Goal: Information Seeking & Learning: Learn about a topic

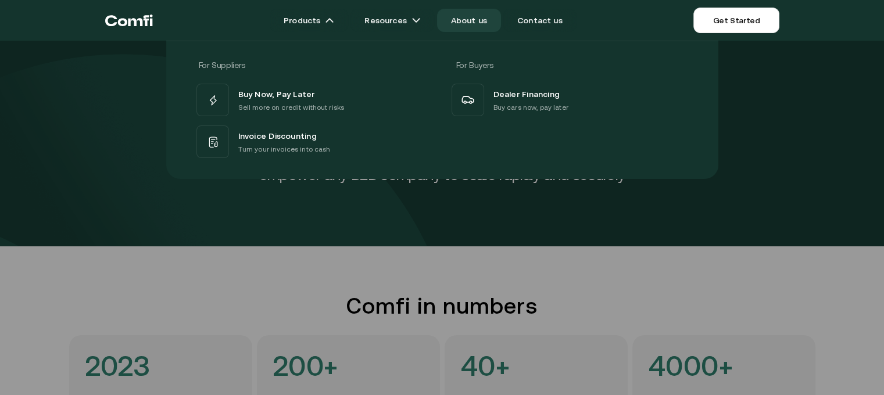
click at [130, 16] on icon "Return to the top of the Comfi home page" at bounding box center [129, 20] width 48 height 35
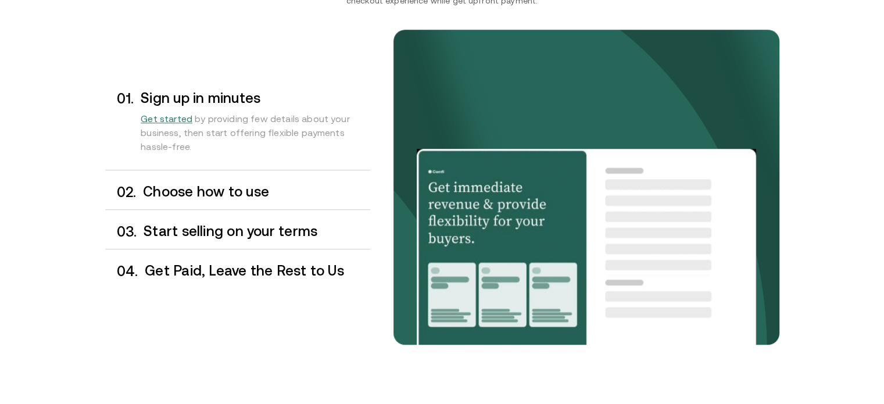
scroll to position [872, 0]
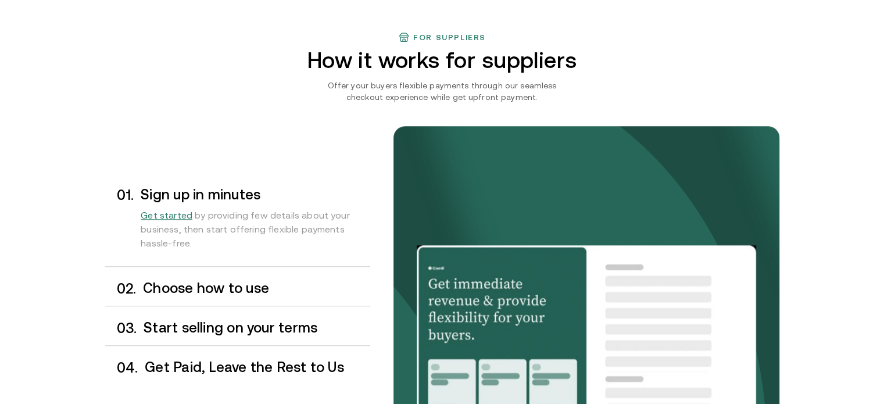
click at [512, 57] on h2 "How it works for suppliers" at bounding box center [441, 60] width 339 height 25
copy h2 "suppliers"
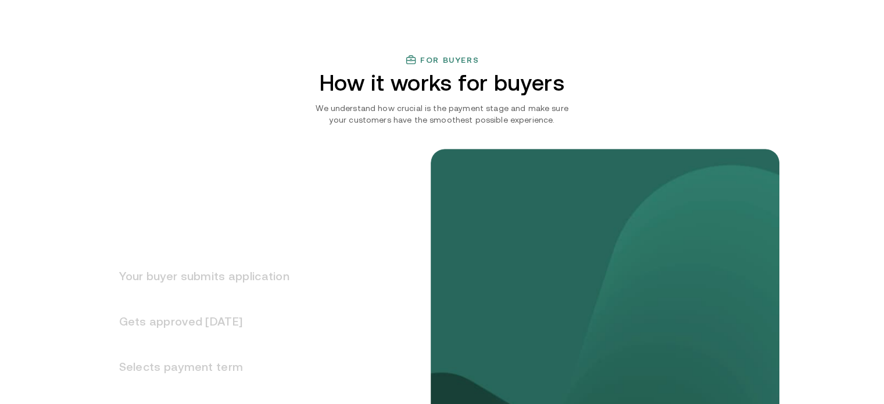
scroll to position [1278, 0]
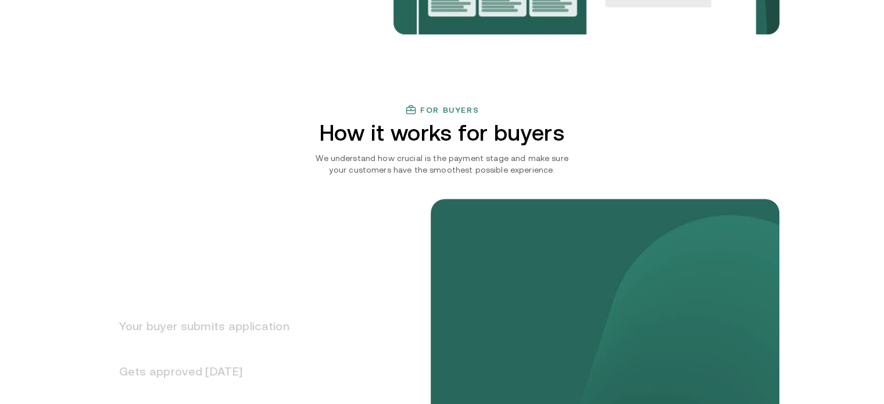
click at [511, 129] on h2 "How it works for buyers" at bounding box center [441, 132] width 339 height 25
copy h2 "buyers"
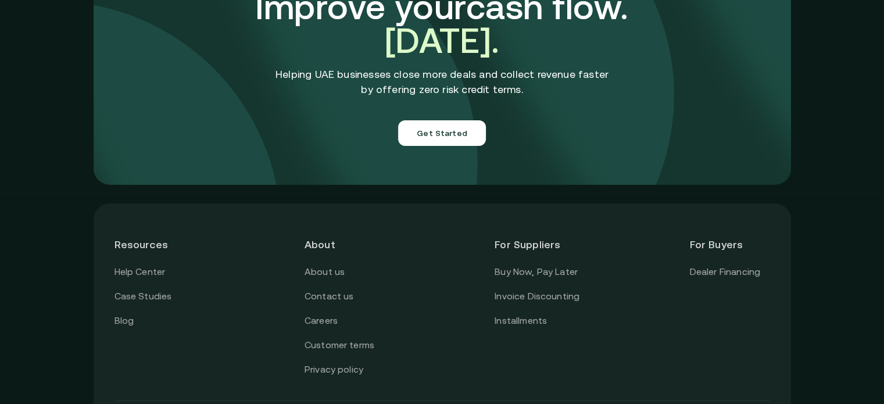
scroll to position [4190, 0]
